Goal: Task Accomplishment & Management: Manage account settings

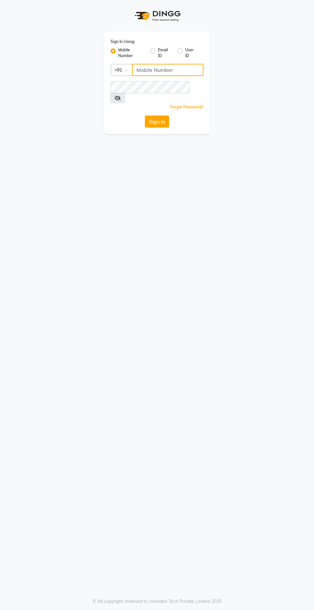
click at [150, 70] on input "Username" at bounding box center [168, 70] width 72 height 12
type input "8087909708"
click at [145, 115] on button "Sign In" at bounding box center [157, 121] width 24 height 12
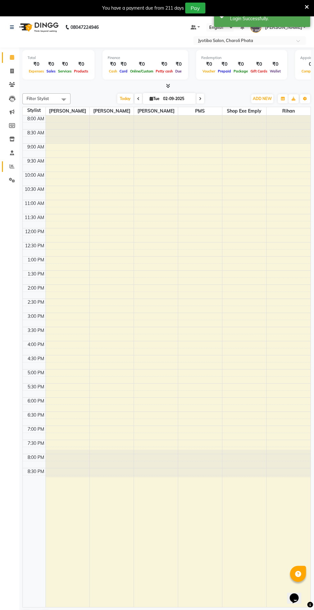
click at [12, 167] on icon at bounding box center [12, 166] width 5 height 5
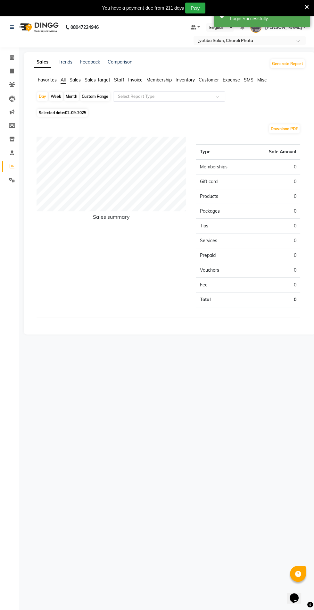
click at [42, 96] on div "Day" at bounding box center [42, 96] width 11 height 9
select select "9"
select select "2025"
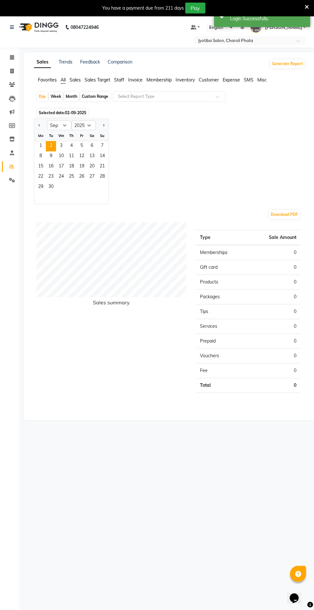
click at [40, 145] on span "1" at bounding box center [41, 146] width 10 height 10
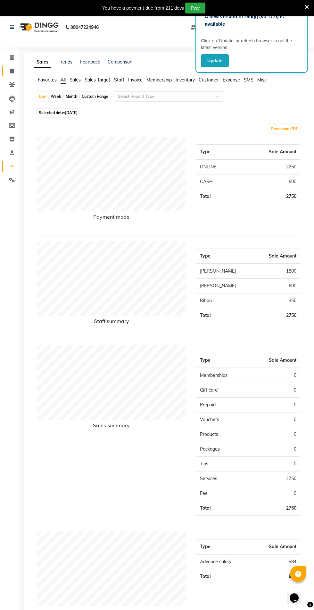
click at [12, 71] on icon at bounding box center [12, 71] width 4 height 5
select select "service"
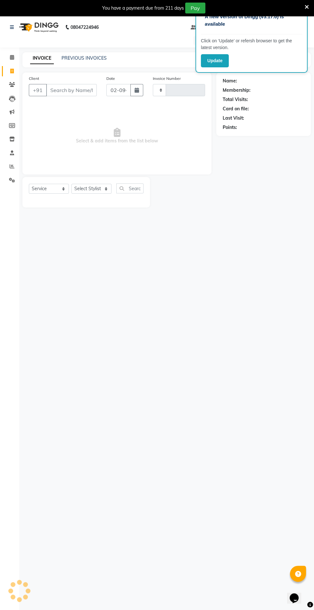
scroll to position [15, 0]
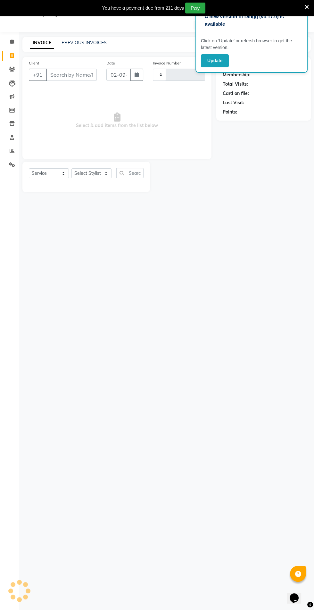
type input "0629"
select select "5577"
click at [95, 42] on link "PREVIOUS INVOICES" at bounding box center [84, 43] width 45 height 6
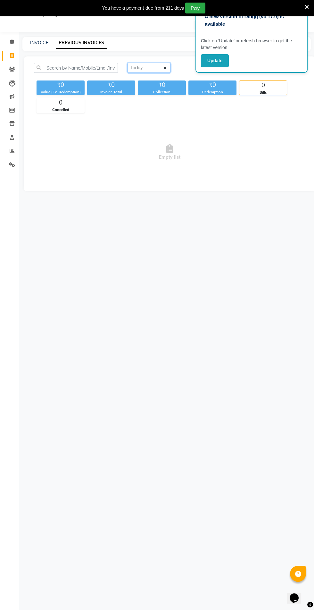
click at [151, 68] on select "[DATE] [DATE] Custom Range" at bounding box center [149, 68] width 43 height 10
select select "[DATE]"
click at [128, 63] on select "[DATE] [DATE] Custom Range" at bounding box center [149, 68] width 43 height 10
